Goal: Navigation & Orientation: Find specific page/section

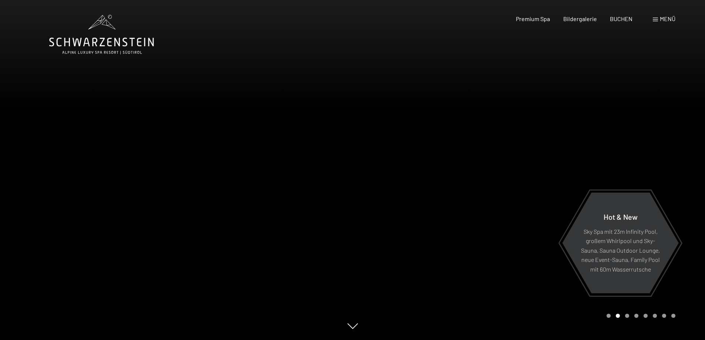
click at [407, 225] on div at bounding box center [529, 170] width 353 height 340
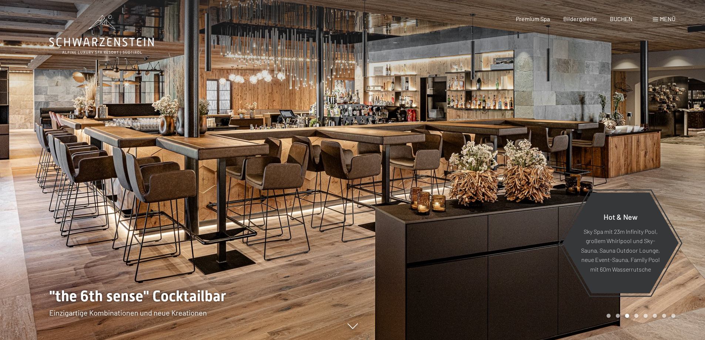
click at [610, 154] on div at bounding box center [529, 170] width 353 height 340
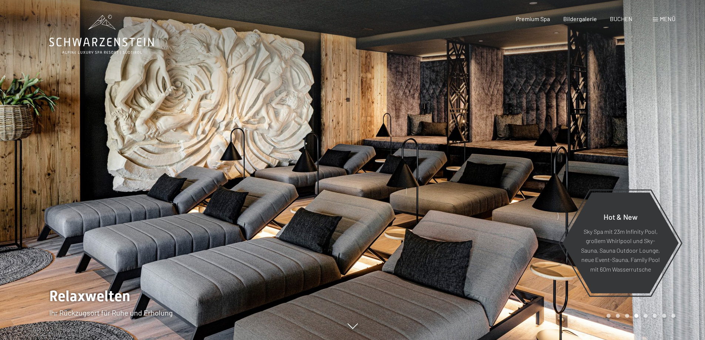
click at [609, 154] on div at bounding box center [529, 170] width 353 height 340
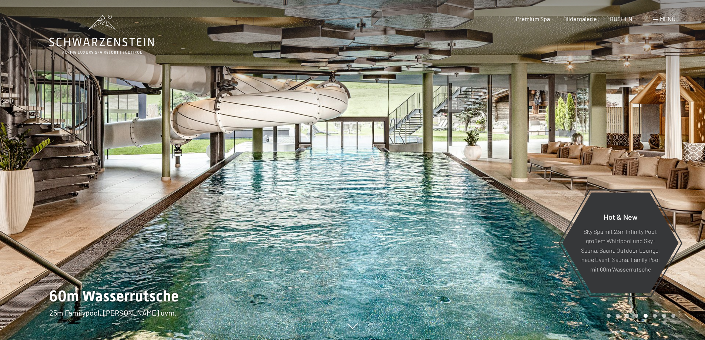
click at [606, 154] on div at bounding box center [529, 170] width 353 height 340
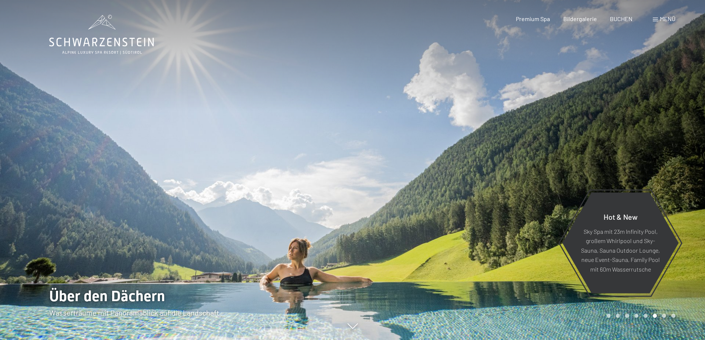
click at [606, 154] on div at bounding box center [529, 170] width 353 height 340
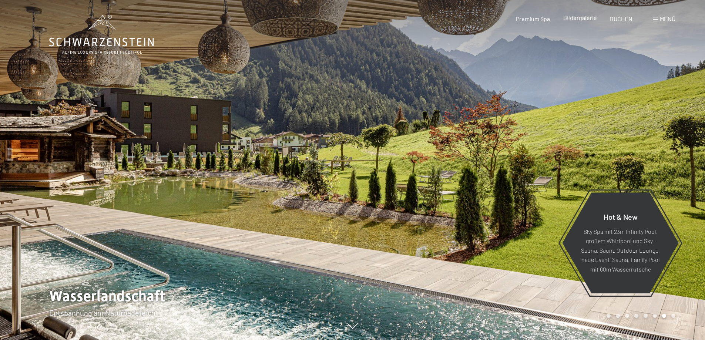
click at [583, 19] on span "Bildergalerie" at bounding box center [580, 17] width 34 height 7
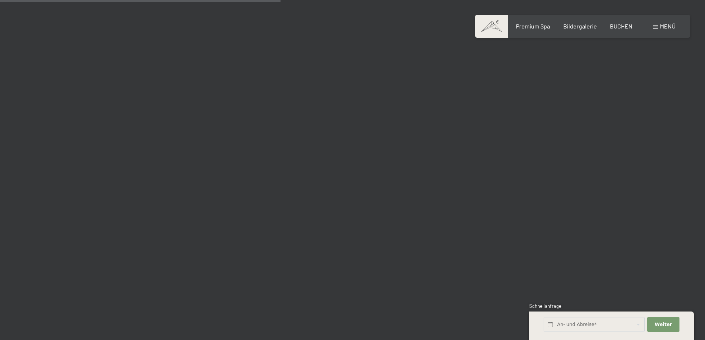
scroll to position [3737, 0]
